Goal: Check status: Check status

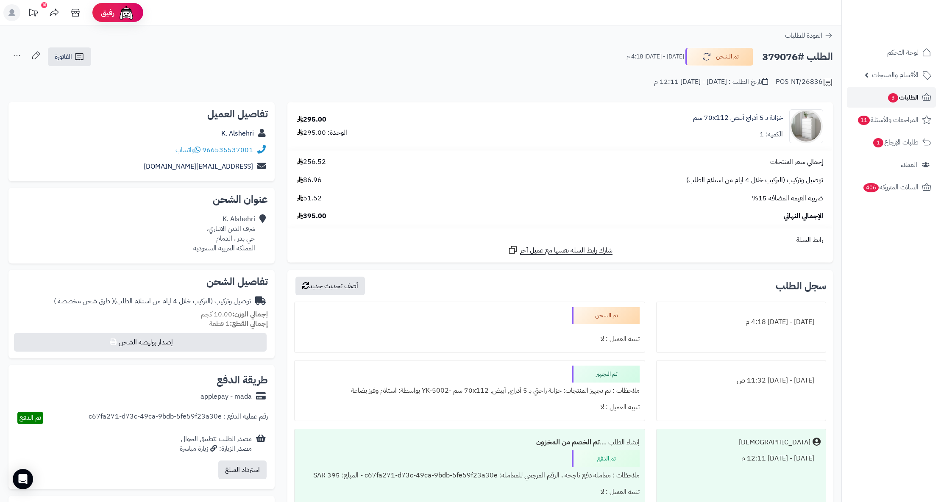
click at [917, 97] on span "الطلبات 3" at bounding box center [902, 98] width 31 height 12
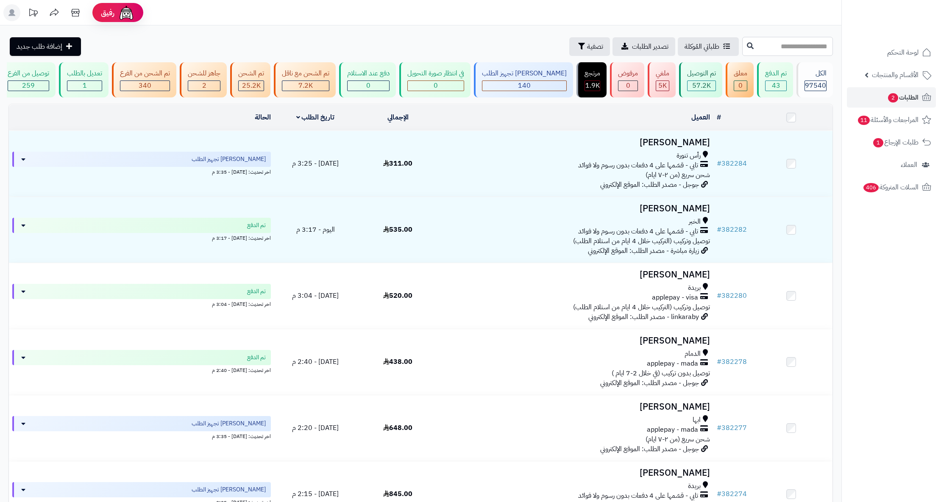
click at [755, 51] on input "text" at bounding box center [787, 46] width 91 height 19
paste input "******"
type input "******"
